Goal: Information Seeking & Learning: Learn about a topic

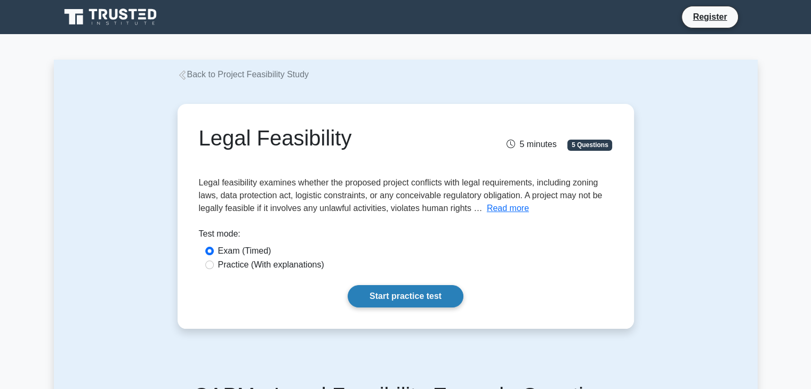
click at [414, 300] on link "Start practice test" at bounding box center [406, 296] width 116 height 22
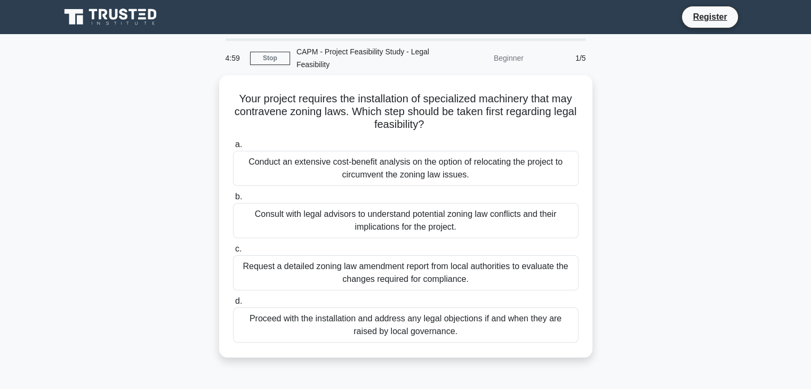
click at [199, 206] on div "Your project requires the installation of specialized machinery that may contra…" at bounding box center [406, 222] width 704 height 295
click at [712, 18] on link "Register" at bounding box center [709, 16] width 47 height 13
